Goal: Find specific page/section: Find specific page/section

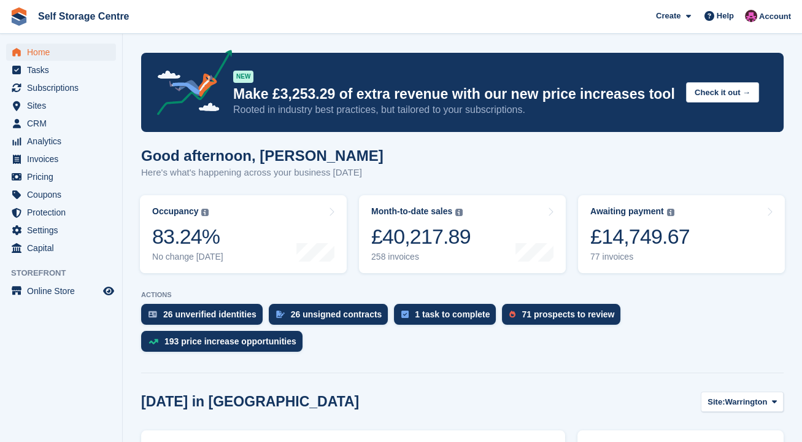
click at [501, 247] on link "Month-to-date sales The sum of all finalised invoices generated this month to d…" at bounding box center [462, 234] width 207 height 78
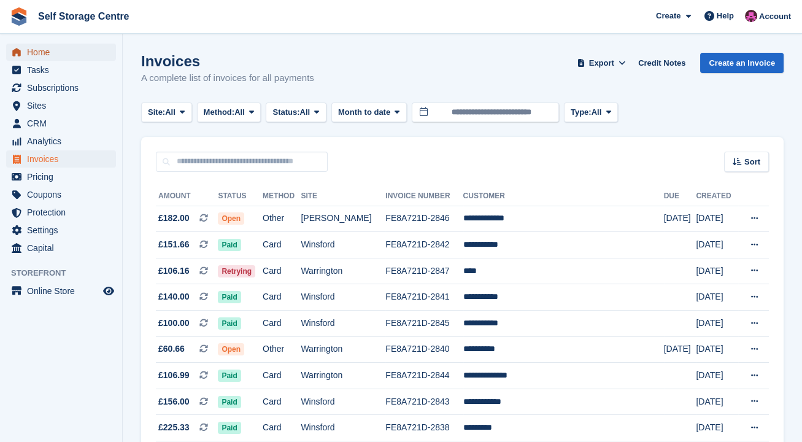
click at [55, 54] on span "Home" at bounding box center [64, 52] width 74 height 17
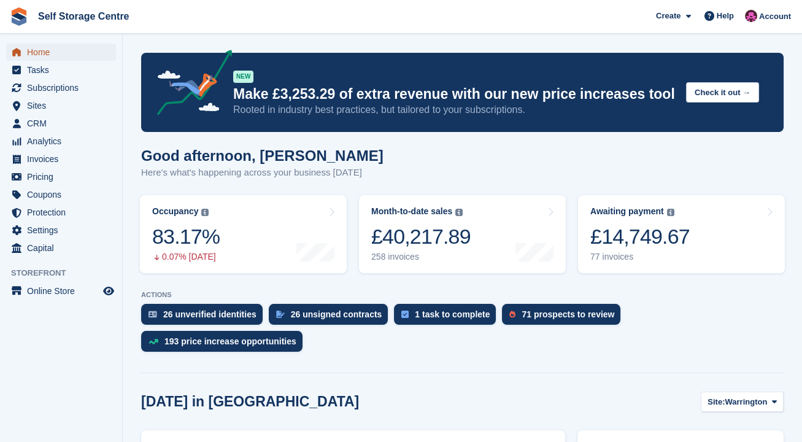
click at [47, 57] on span "Home" at bounding box center [64, 52] width 74 height 17
